Goal: Task Accomplishment & Management: Use online tool/utility

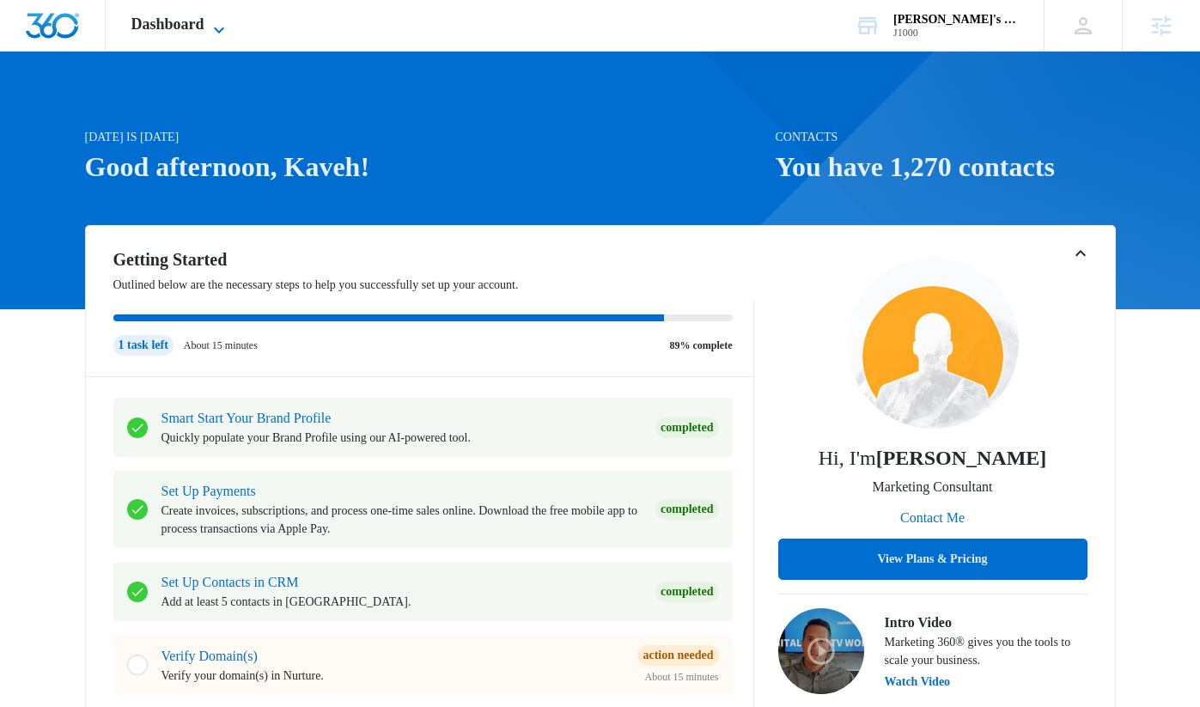
click at [225, 35] on icon at bounding box center [219, 30] width 21 height 21
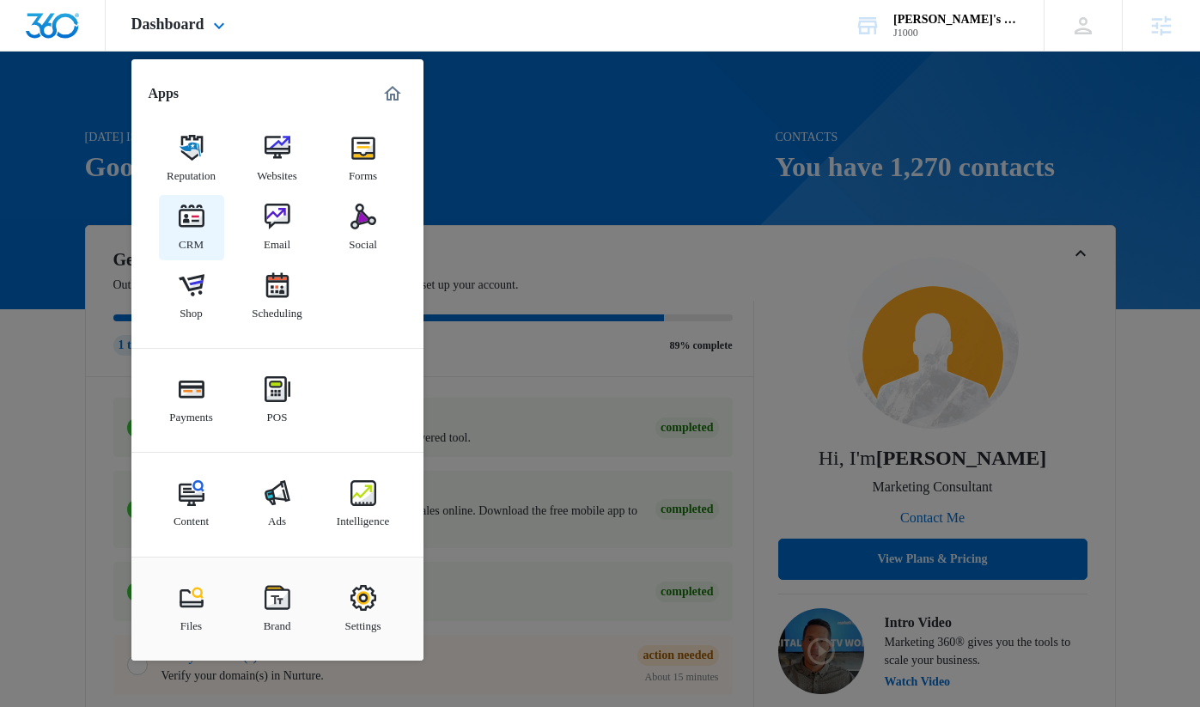
click at [205, 229] on link "CRM" at bounding box center [191, 227] width 65 height 65
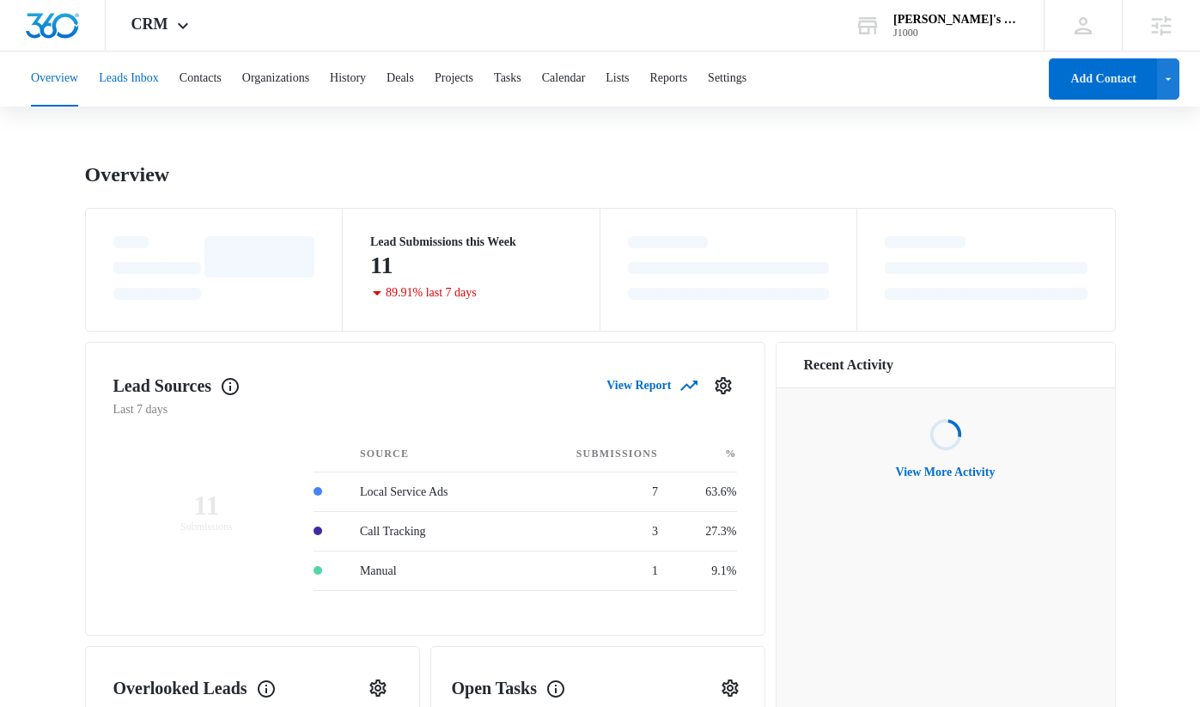
click at [157, 82] on button "Leads Inbox" at bounding box center [129, 79] width 60 height 55
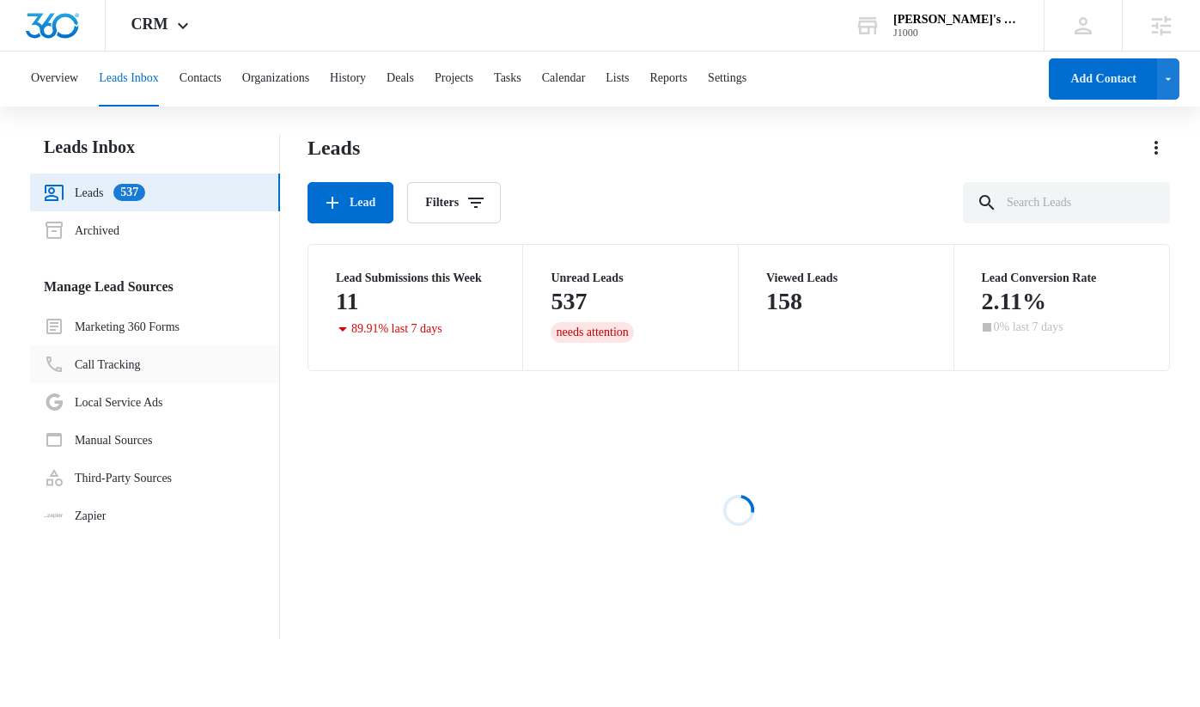
click at [137, 368] on link "Call Tracking" at bounding box center [92, 364] width 97 height 21
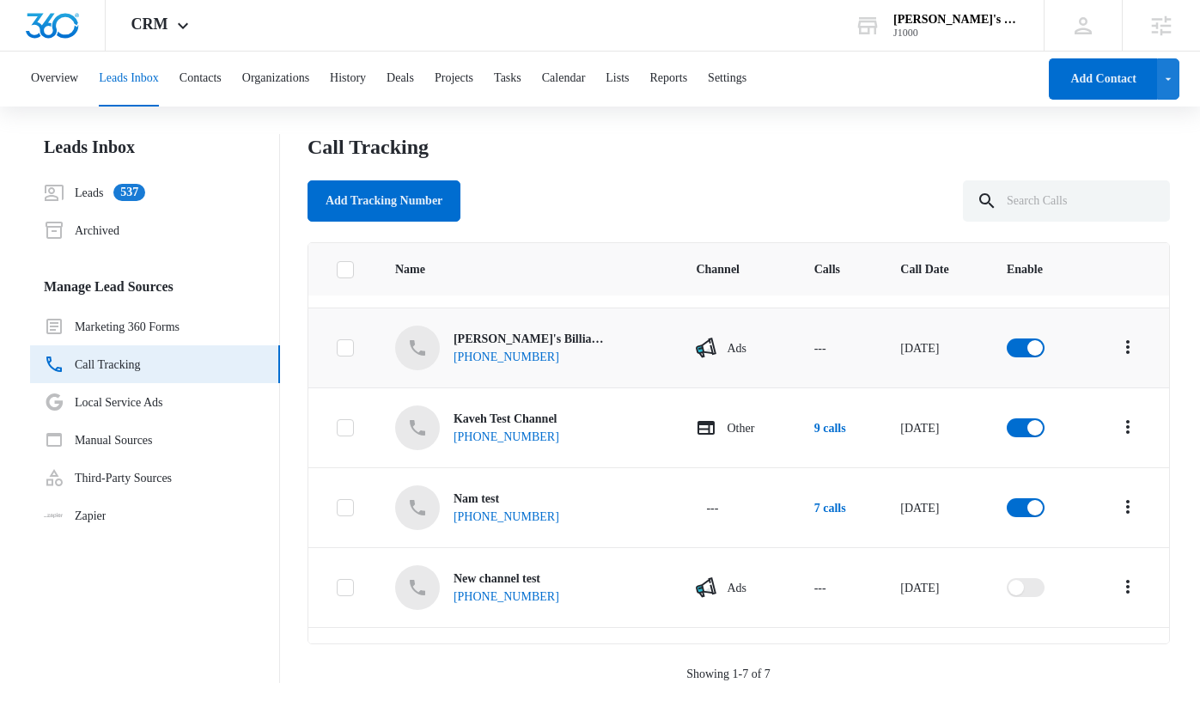
scroll to position [66, 0]
click at [593, 438] on div "Kaveh Test Channel [PHONE_NUMBER]" at bounding box center [525, 429] width 260 height 45
click at [416, 430] on icon at bounding box center [417, 429] width 21 height 21
click at [456, 434] on div "[PHONE_NUMBER]" at bounding box center [507, 439] width 106 height 18
click at [115, 192] on link "Leads 537" at bounding box center [94, 192] width 101 height 21
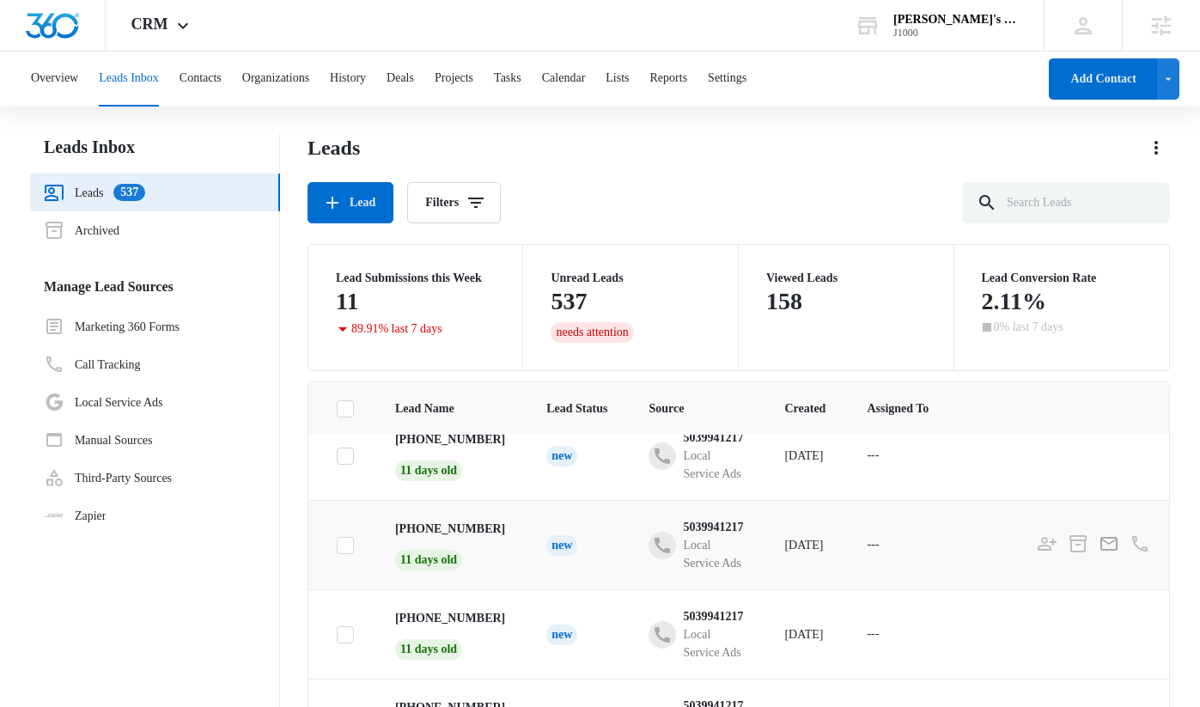
scroll to position [144, 0]
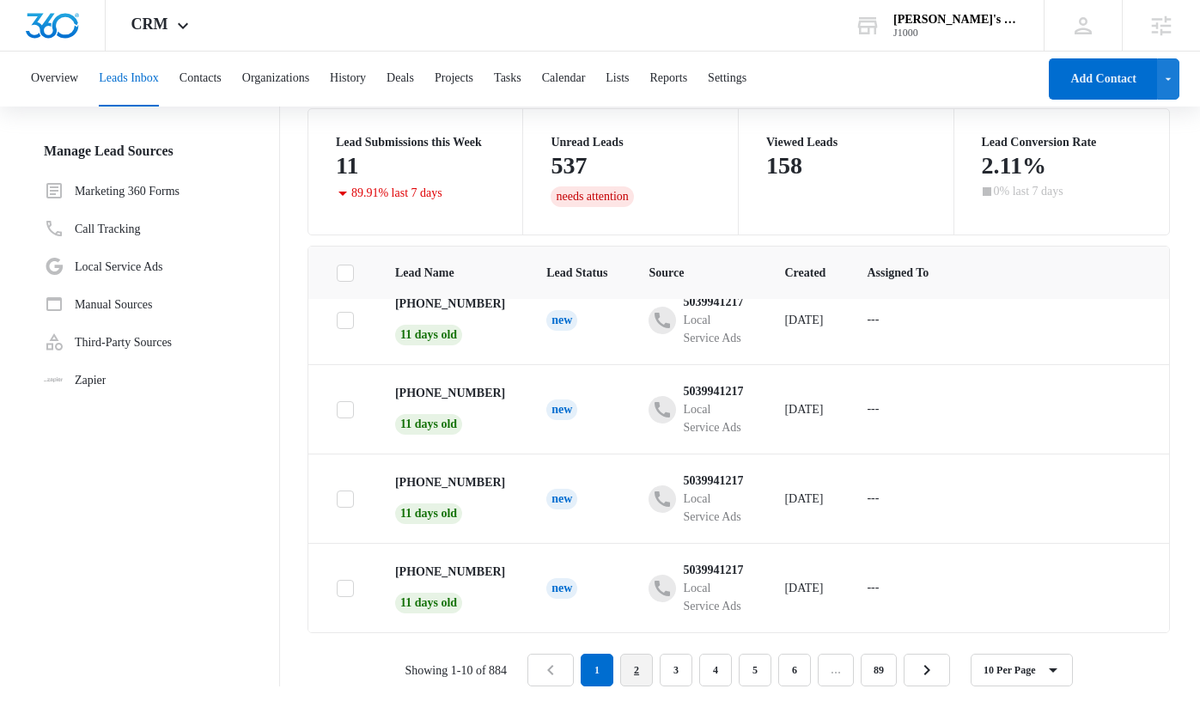
click at [647, 681] on link "2" at bounding box center [636, 670] width 33 height 33
click at [681, 678] on link "3" at bounding box center [679, 670] width 33 height 33
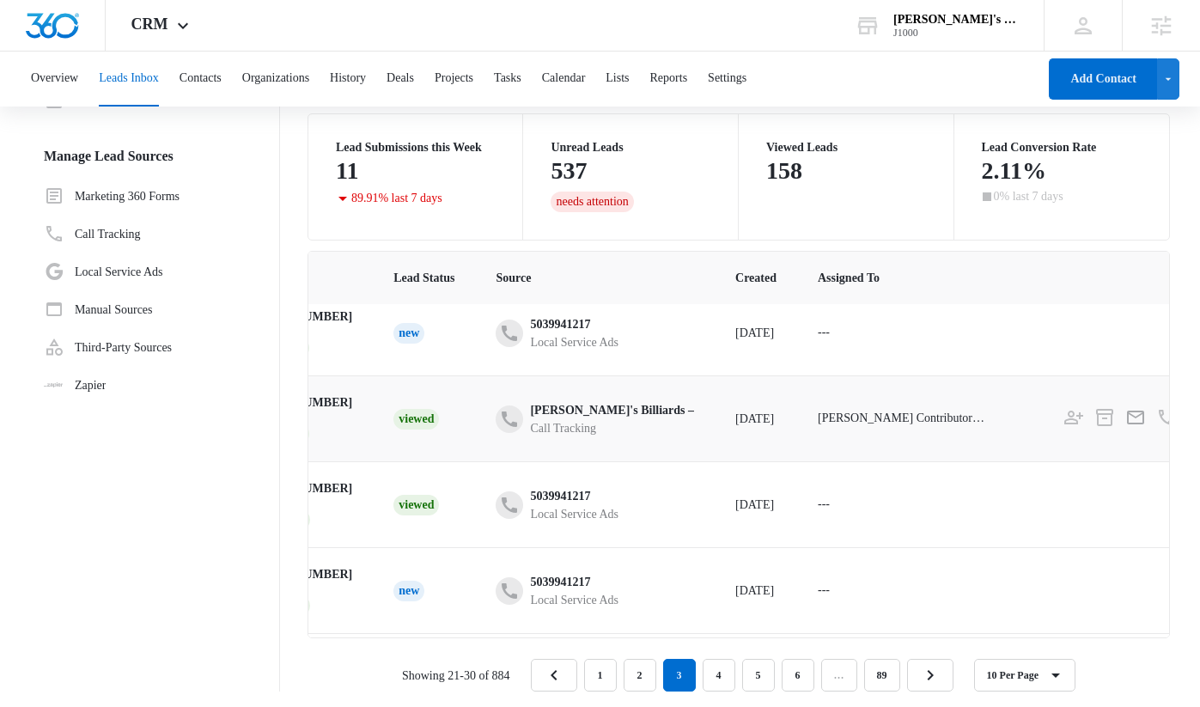
scroll to position [101, 180]
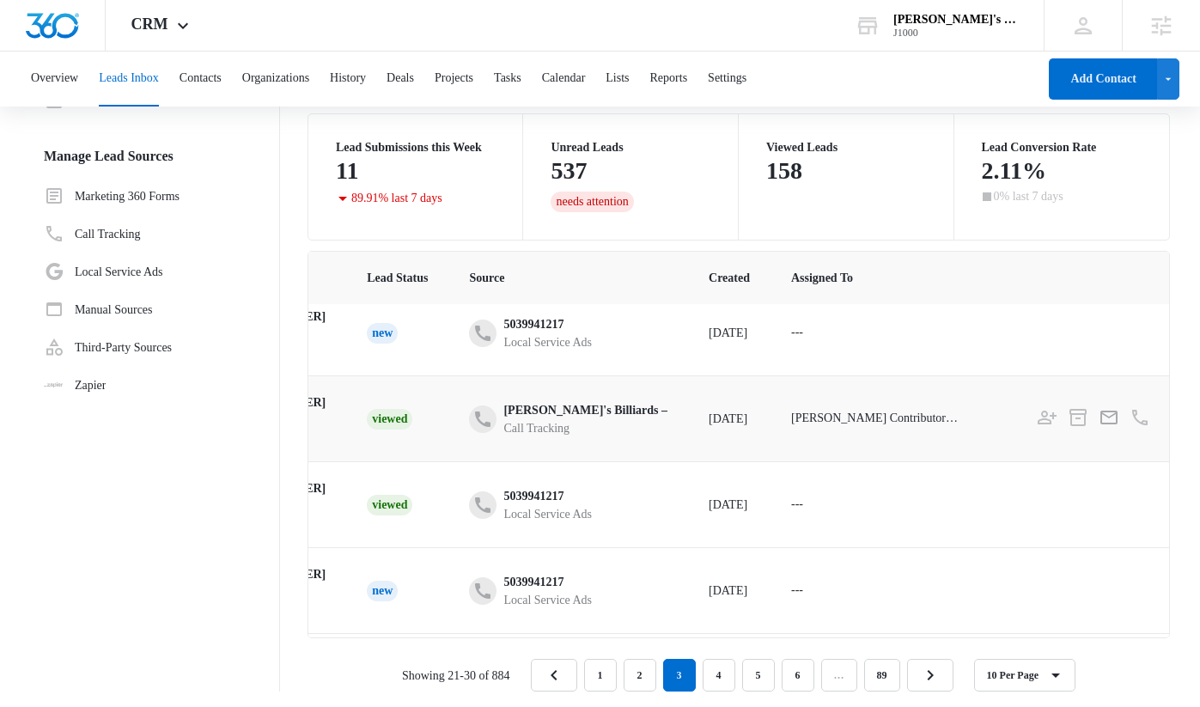
click at [730, 404] on td "[PERSON_NAME] Contributor2023" at bounding box center [893, 419] width 244 height 86
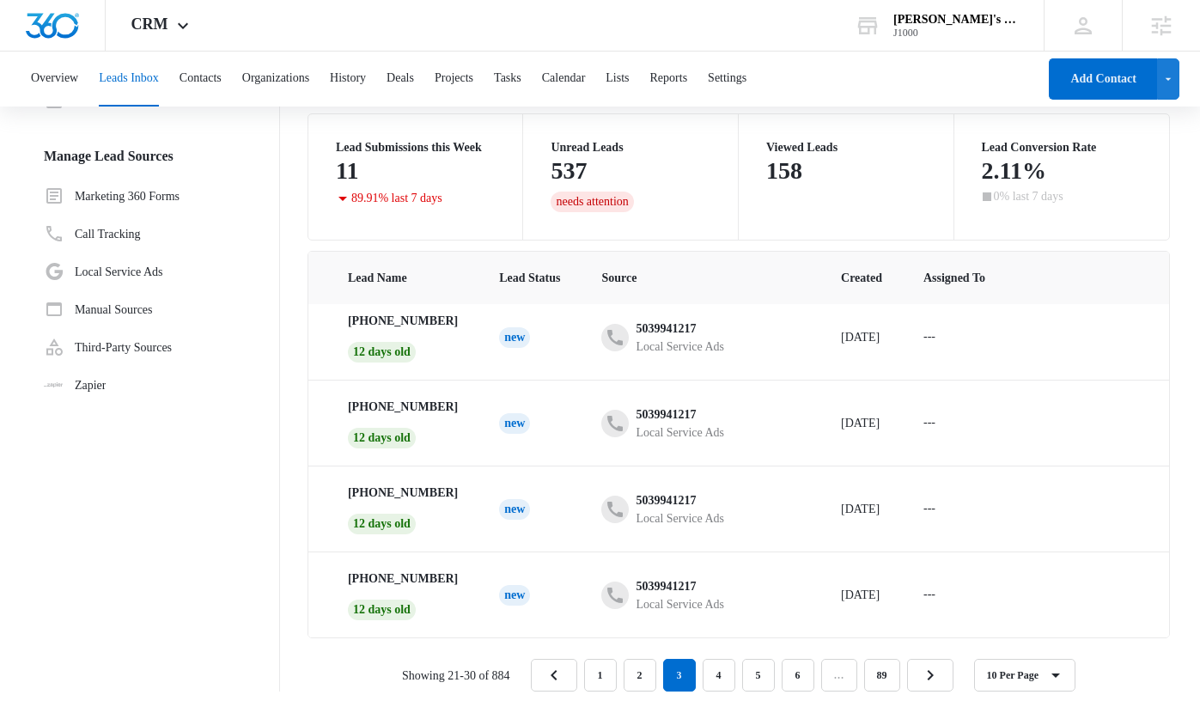
scroll to position [557, 47]
click at [716, 692] on link "4" at bounding box center [719, 675] width 33 height 33
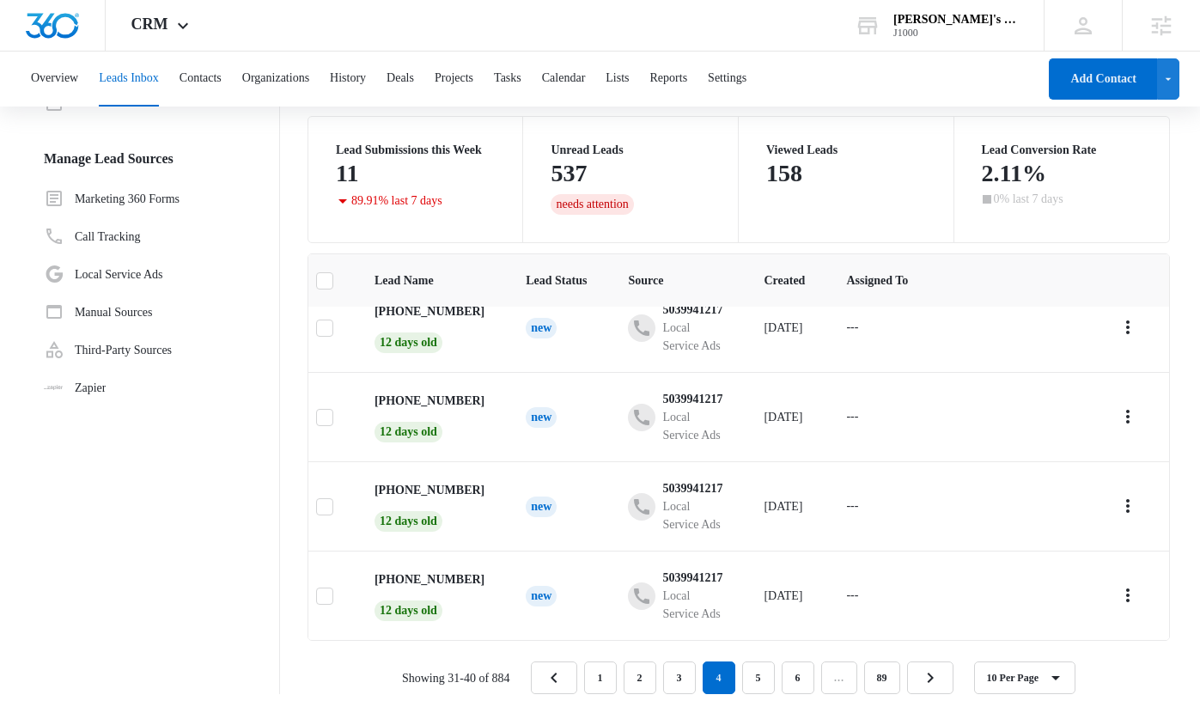
scroll to position [144, 0]
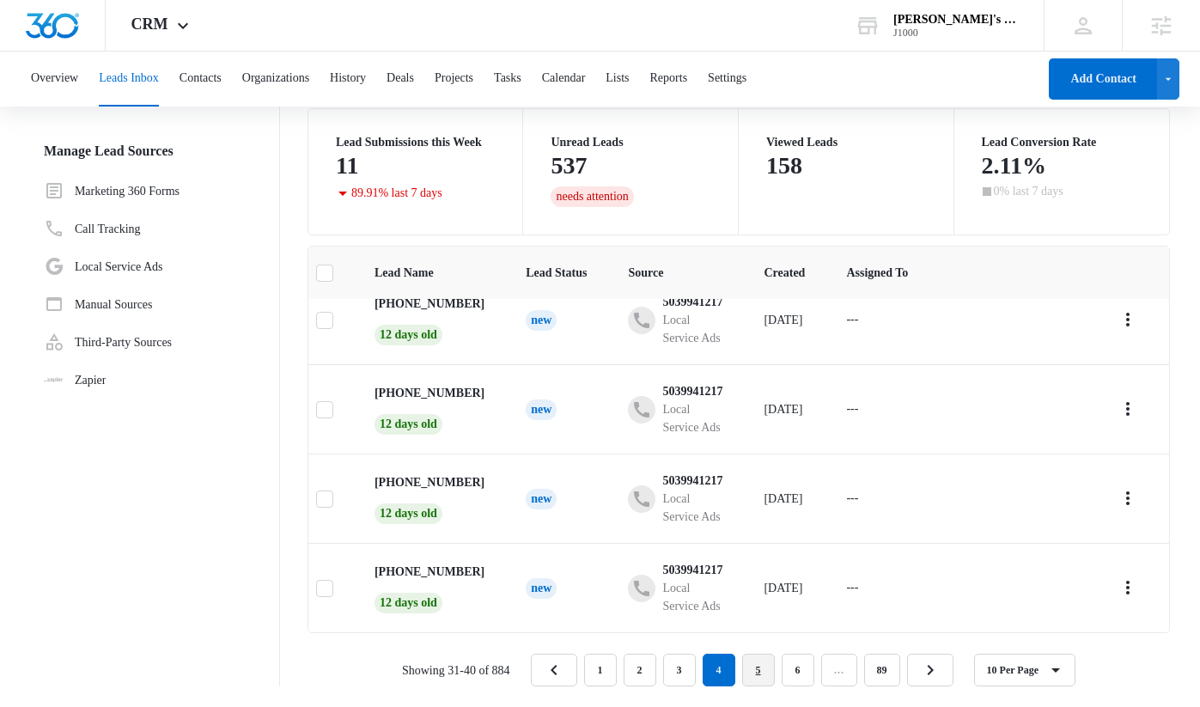
click at [730, 665] on link "5" at bounding box center [758, 670] width 33 height 33
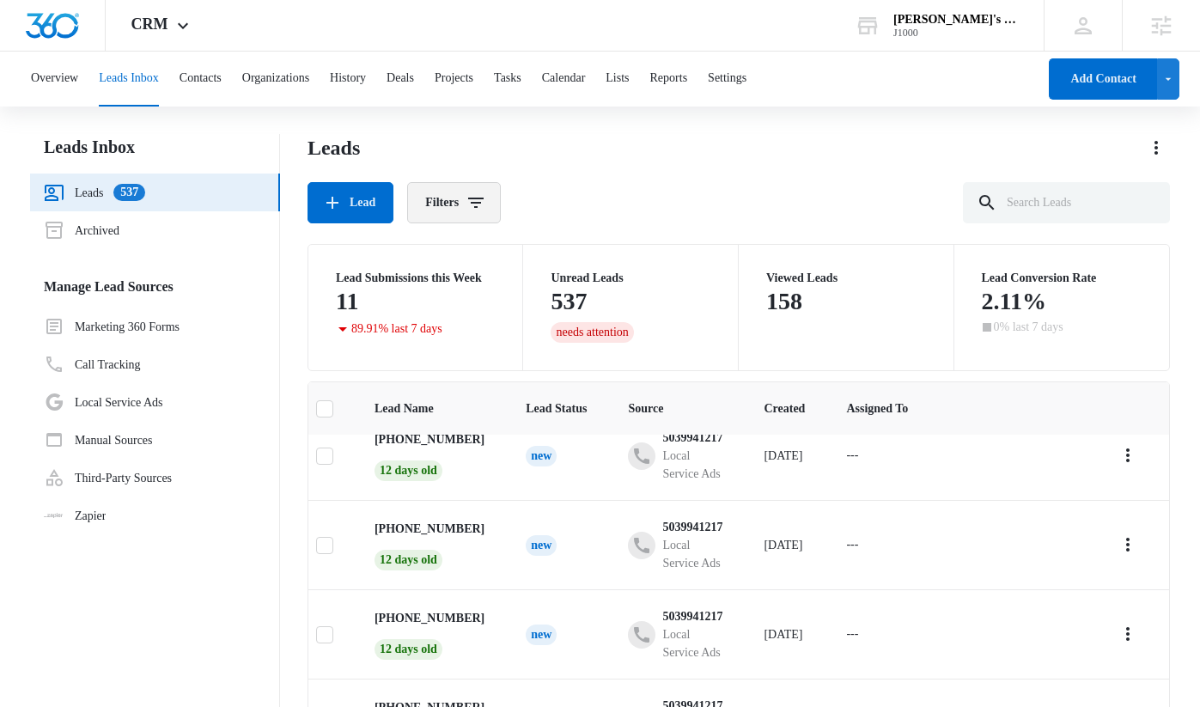
click at [452, 211] on button "Filters" at bounding box center [454, 202] width 94 height 41
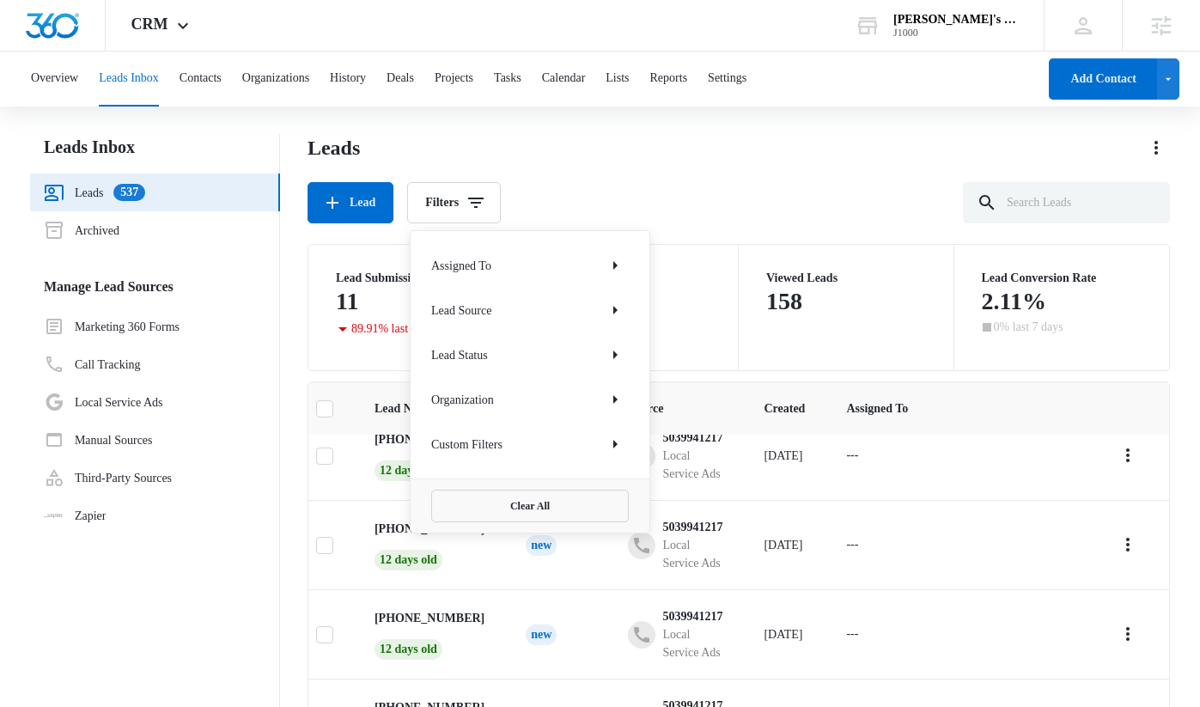
click at [521, 315] on div "Lead Source" at bounding box center [530, 309] width 198 height 27
click at [616, 307] on icon "Show Lead Source filters" at bounding box center [615, 310] width 21 height 21
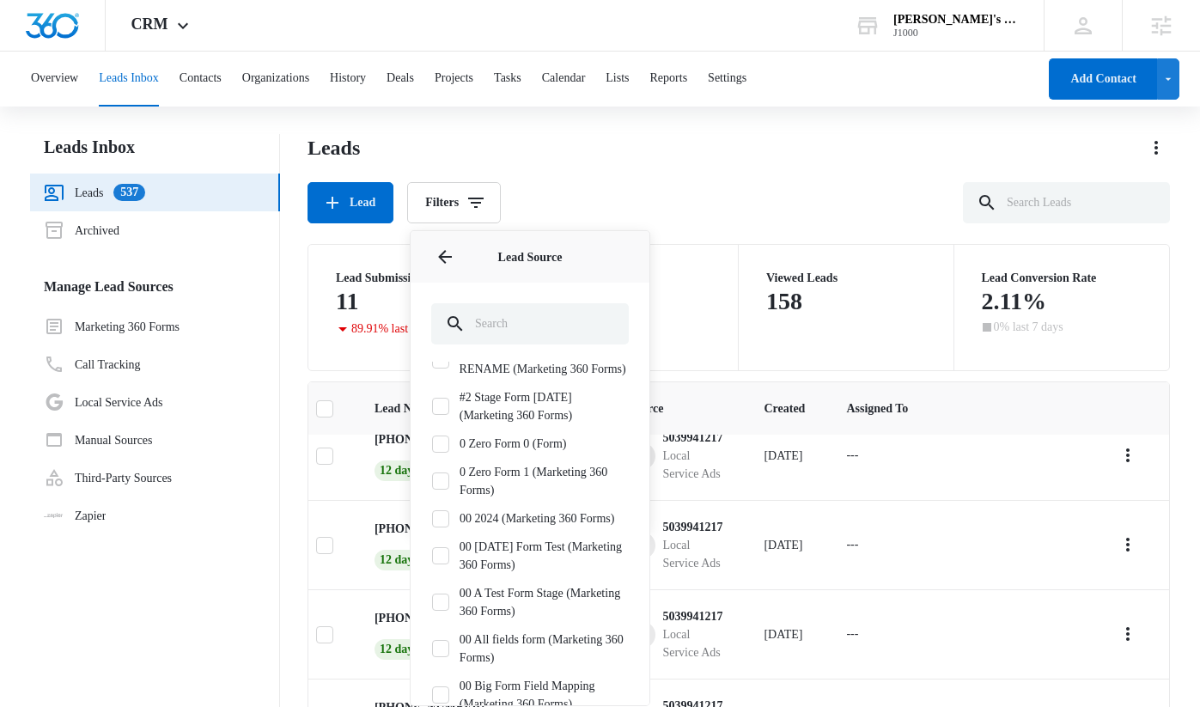
scroll to position [151, 0]
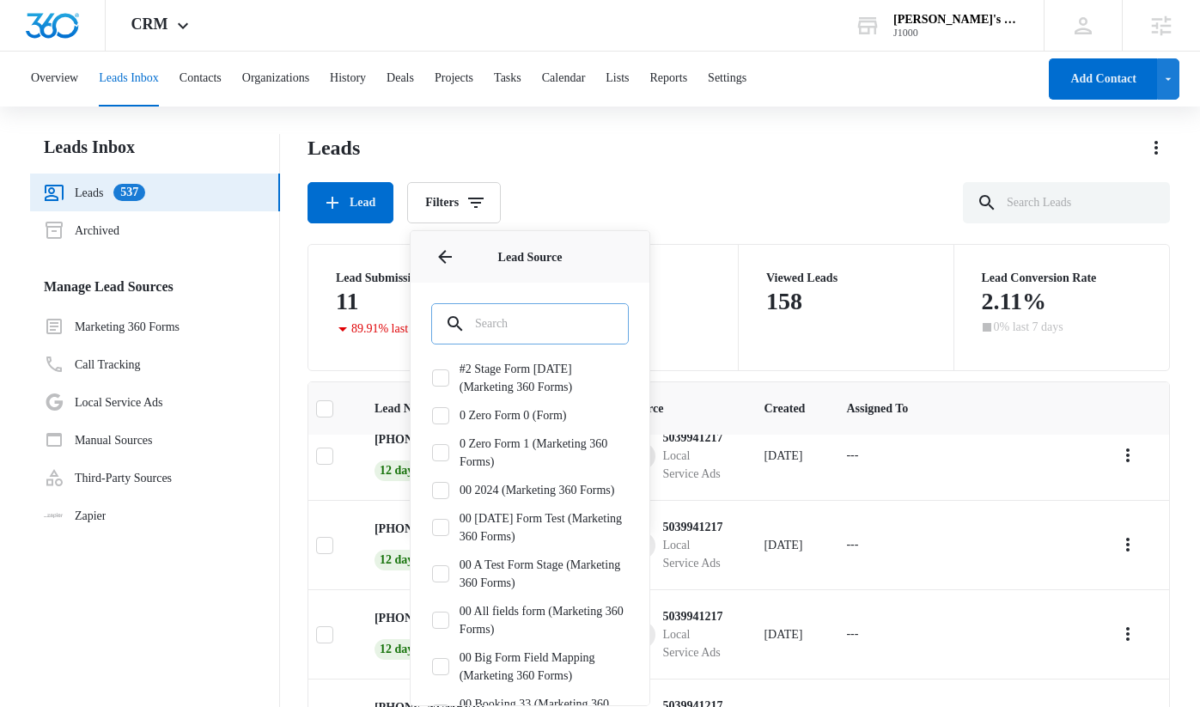
click at [535, 338] on input "text" at bounding box center [530, 323] width 198 height 41
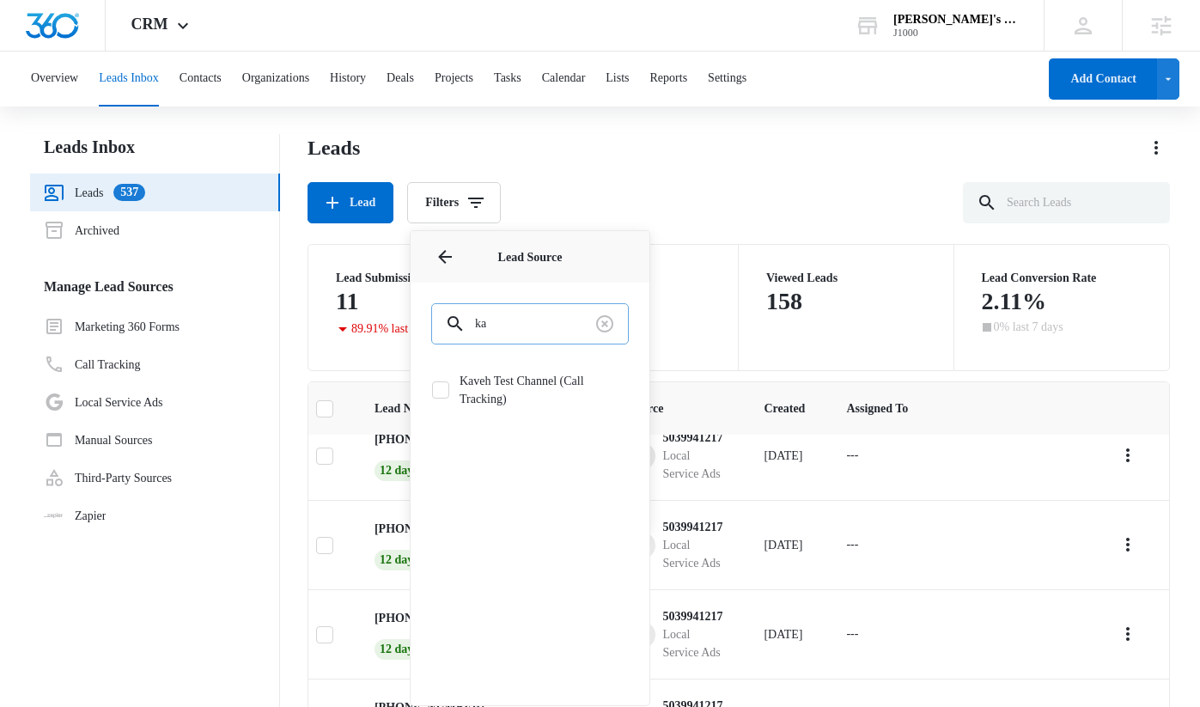
scroll to position [0, 0]
type input "kaveh"
click at [446, 386] on icon at bounding box center [440, 389] width 15 height 15
click at [432, 390] on input "Kaveh Test Channel (Call Tracking)" at bounding box center [431, 390] width 1 height 1
checkbox input "true"
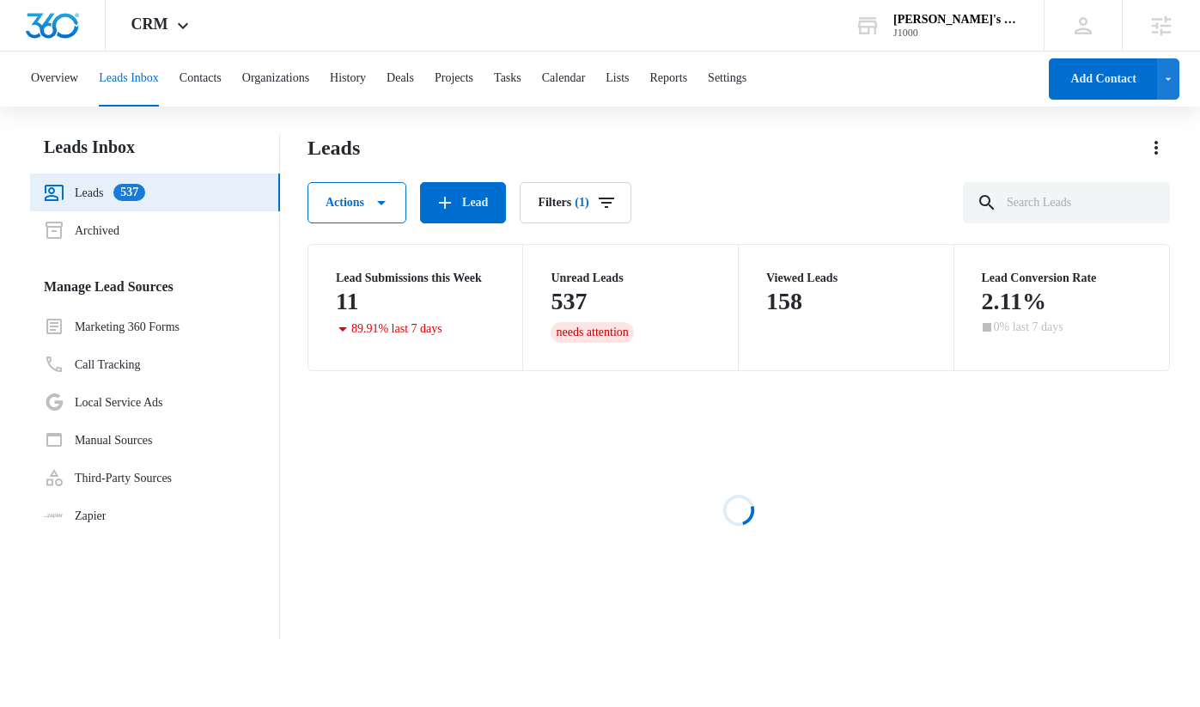
click at [730, 195] on div "Actions Lead Filters (1)" at bounding box center [739, 202] width 863 height 41
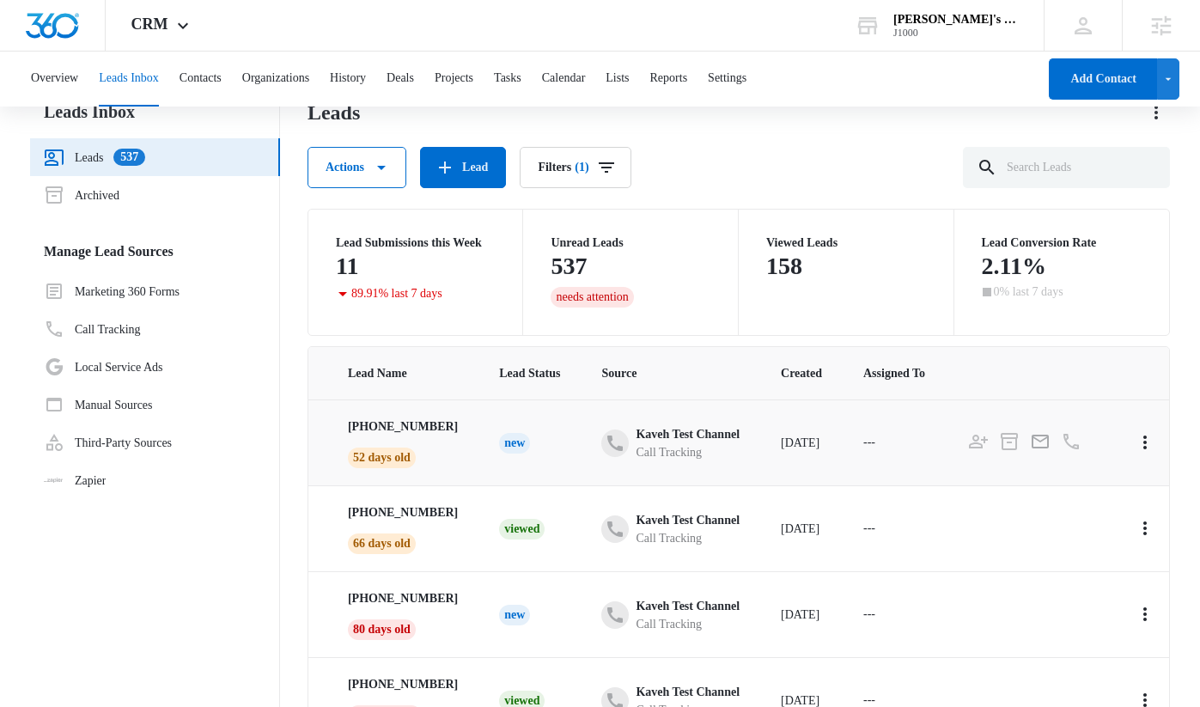
click at [514, 433] on td "New" at bounding box center [530, 443] width 102 height 86
click at [416, 457] on span "52 days old" at bounding box center [382, 458] width 68 height 21
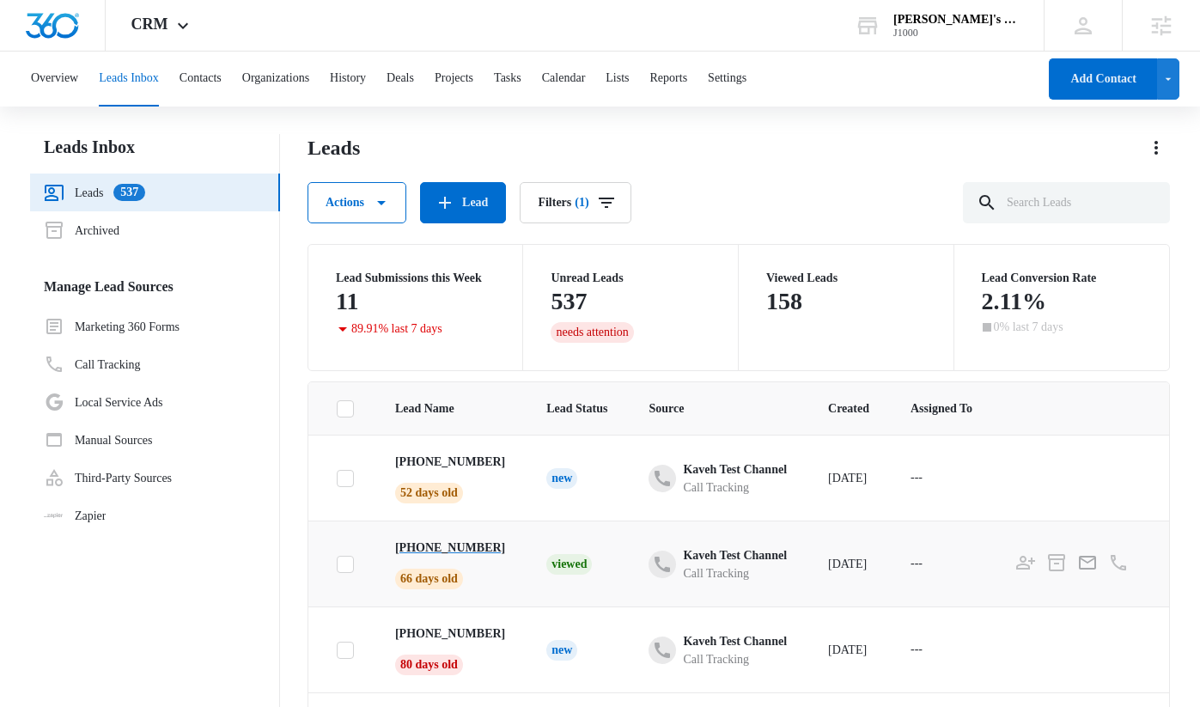
click at [487, 557] on p "[PHONE_NUMBER]" at bounding box center [450, 548] width 110 height 18
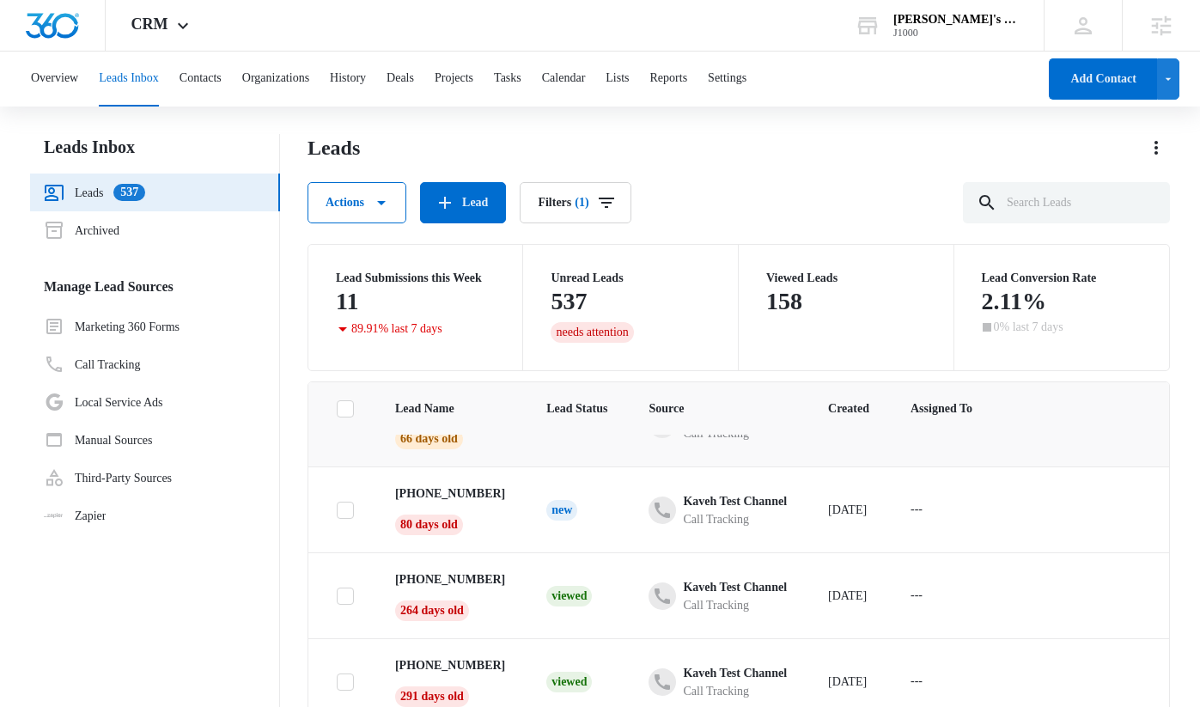
scroll to position [148, 0]
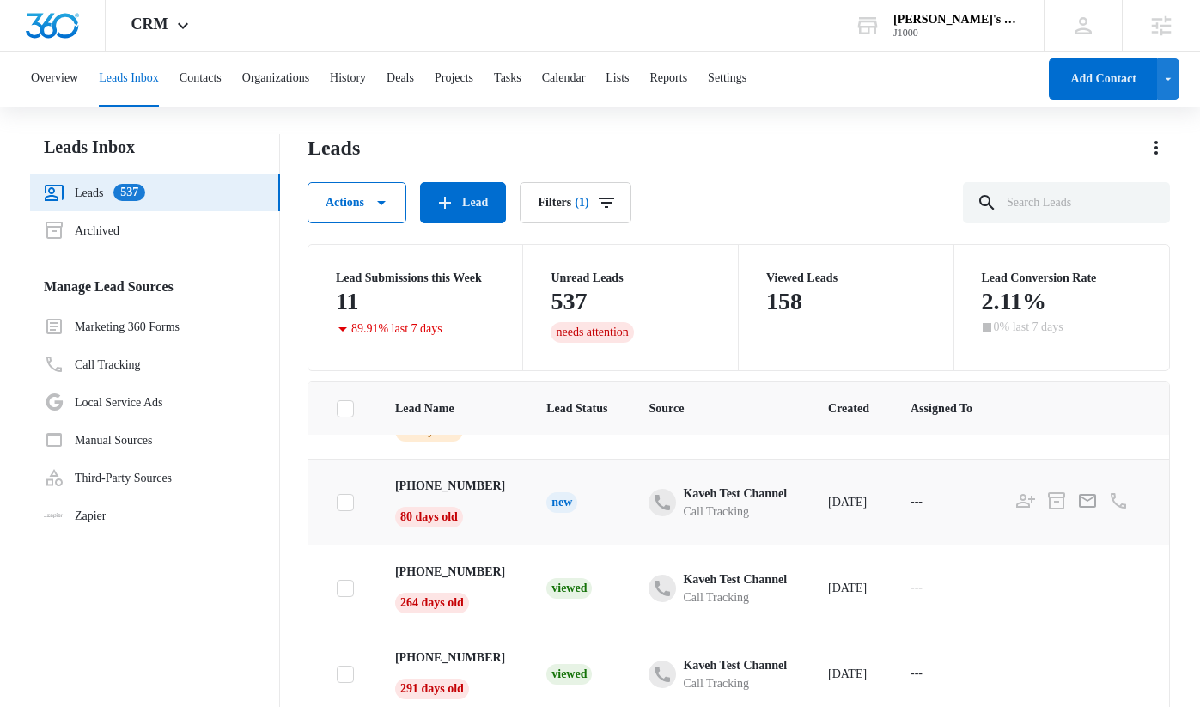
click at [466, 492] on p "[PHONE_NUMBER]" at bounding box center [450, 486] width 110 height 18
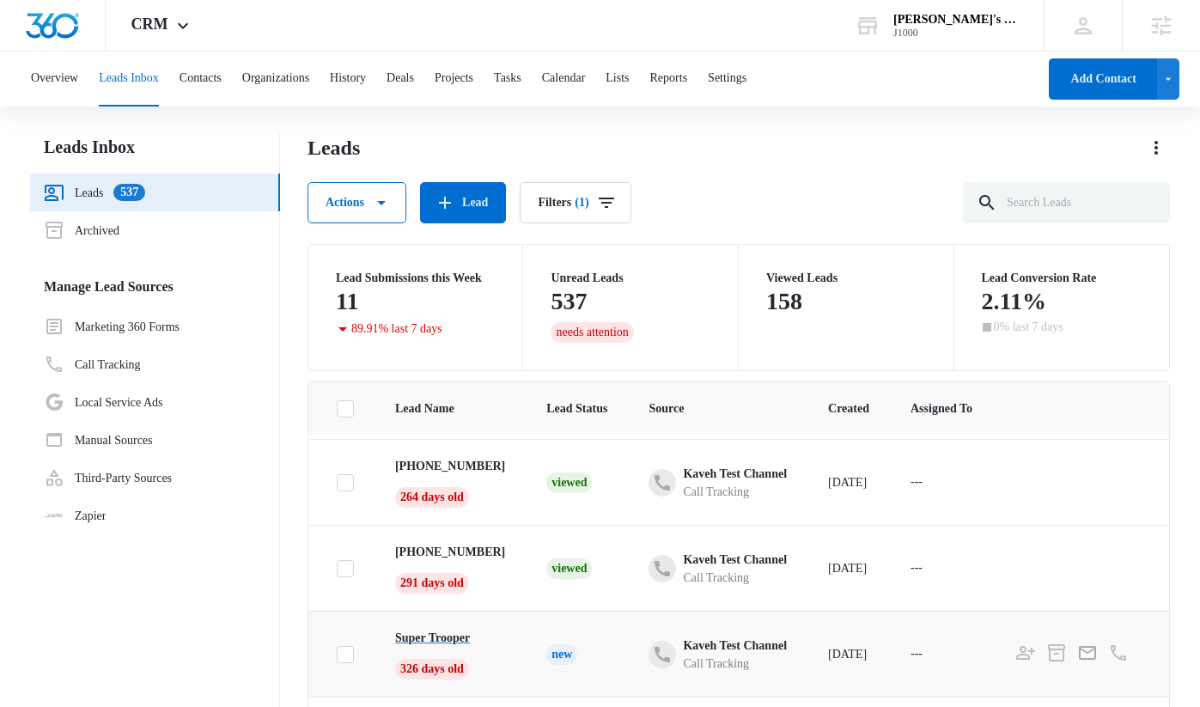
click at [470, 644] on p "Super Trooper" at bounding box center [432, 638] width 75 height 18
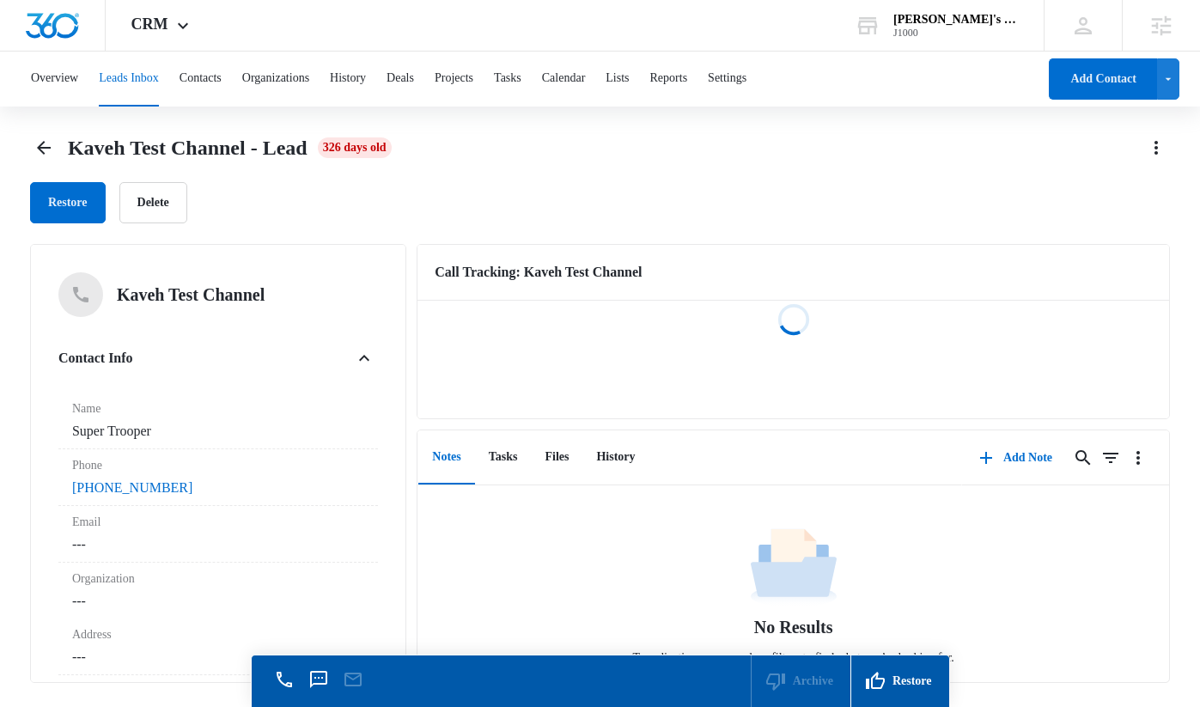
scroll to position [24, 0]
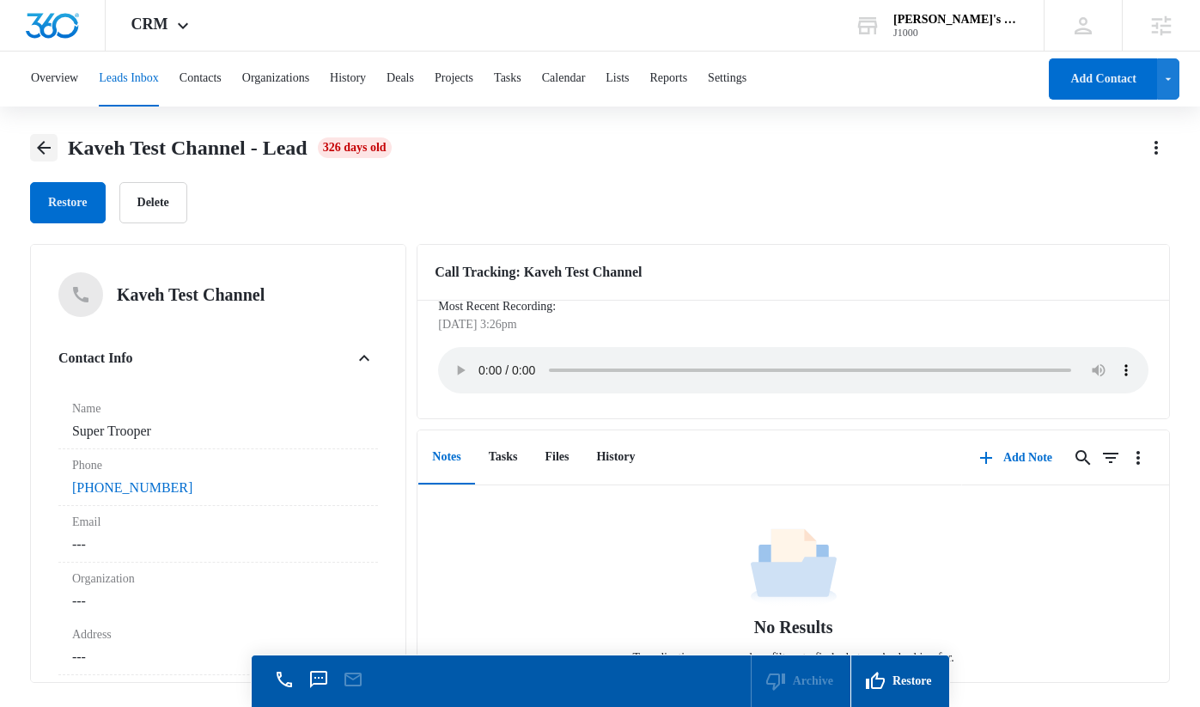
click at [47, 144] on icon "Back" at bounding box center [44, 147] width 21 height 21
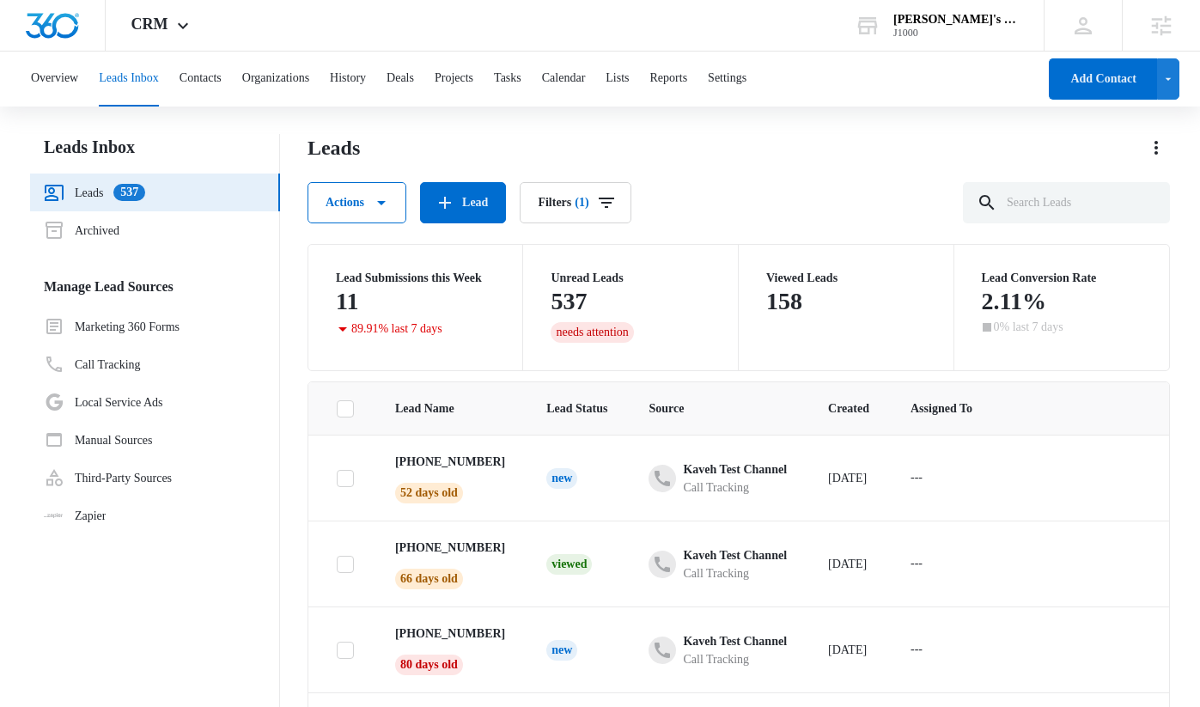
scroll to position [253, 0]
